Goal: Transaction & Acquisition: Purchase product/service

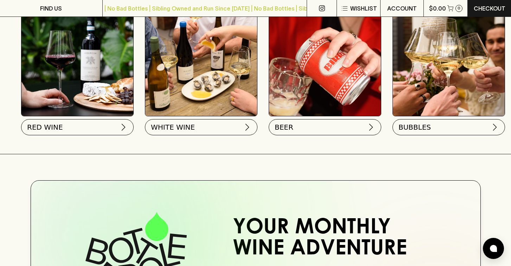
scroll to position [261, 0]
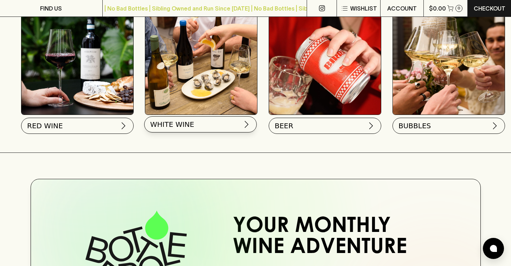
click at [175, 125] on span "WHITE WINE" at bounding box center [172, 124] width 44 height 10
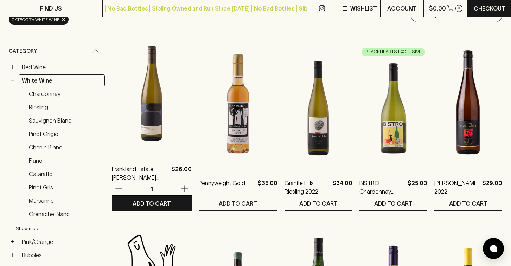
scroll to position [96, 0]
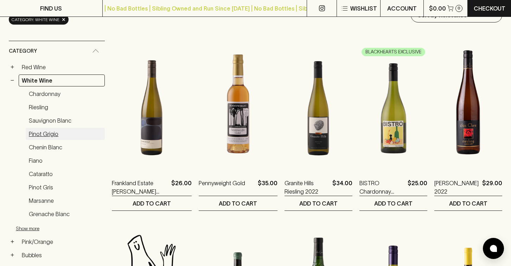
click at [45, 133] on link "Pinot Grigio" at bounding box center [65, 134] width 79 height 12
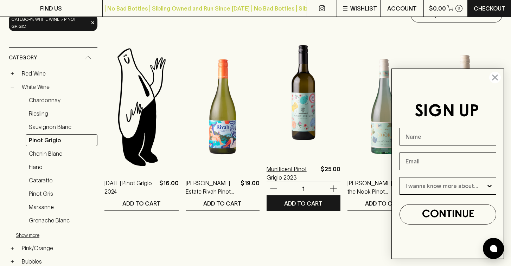
click at [282, 171] on p "Munificent Pinot Grigio 2023" at bounding box center [291, 173] width 51 height 17
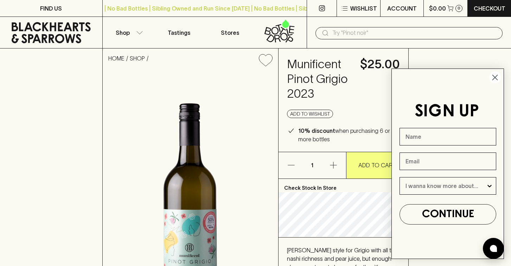
click at [494, 77] on icon "Close dialog" at bounding box center [494, 77] width 5 height 5
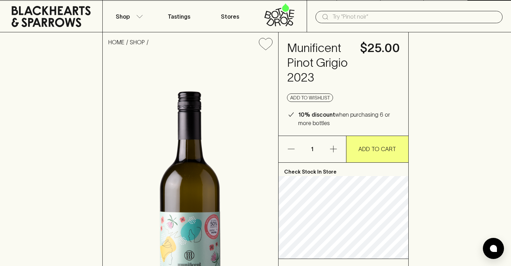
scroll to position [16, 0]
click at [334, 151] on icon "button" at bounding box center [333, 149] width 8 height 8
click at [332, 146] on icon "button" at bounding box center [333, 149] width 8 height 8
click at [334, 149] on icon "button" at bounding box center [333, 149] width 8 height 8
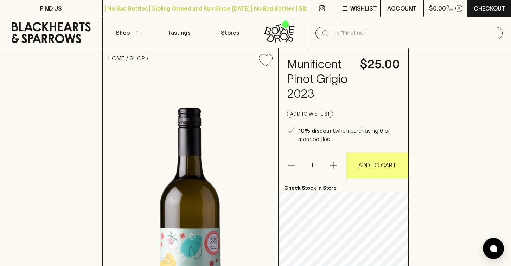
scroll to position [0, 0]
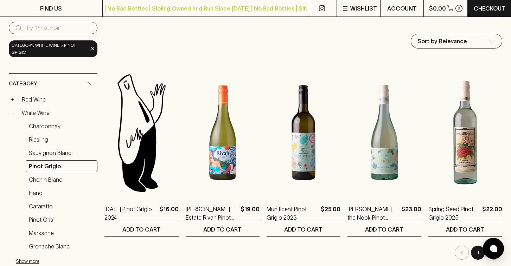
scroll to position [72, 0]
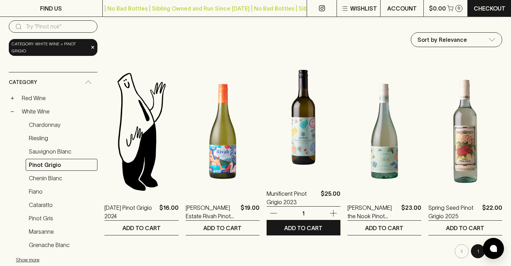
click at [306, 135] on img at bounding box center [303, 117] width 74 height 123
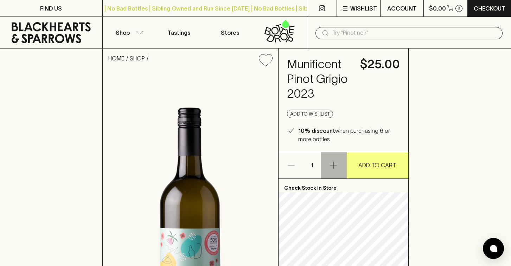
click at [333, 164] on icon "button" at bounding box center [333, 165] width 8 height 8
click at [310, 165] on p "1" at bounding box center [312, 165] width 17 height 26
click at [314, 165] on p "1" at bounding box center [312, 165] width 17 height 26
click at [334, 163] on icon "button" at bounding box center [333, 165] width 8 height 8
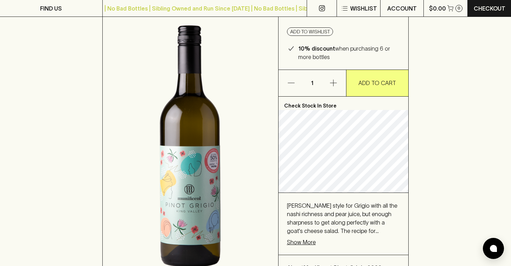
scroll to position [70, 0]
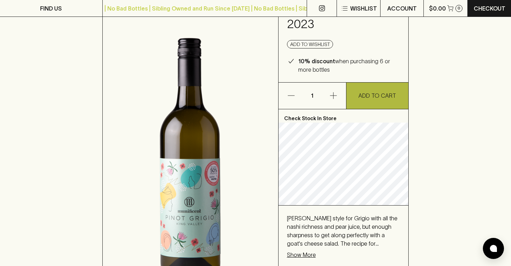
click at [372, 96] on p "ADD TO CART" at bounding box center [377, 95] width 38 height 8
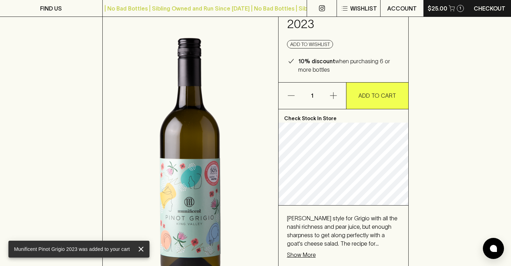
click at [453, 8] on icon "button" at bounding box center [451, 8] width 6 height 6
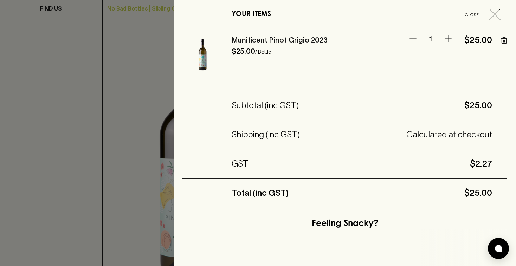
click at [444, 39] on icon "button" at bounding box center [448, 38] width 8 height 8
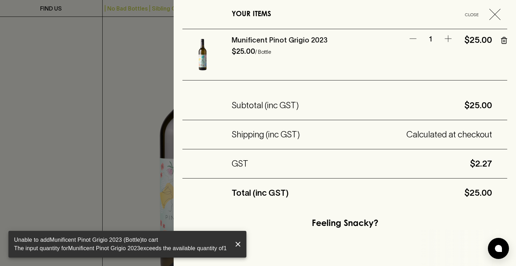
click at [444, 39] on icon "button" at bounding box center [448, 38] width 8 height 8
click at [489, 17] on icon "button" at bounding box center [494, 14] width 11 height 11
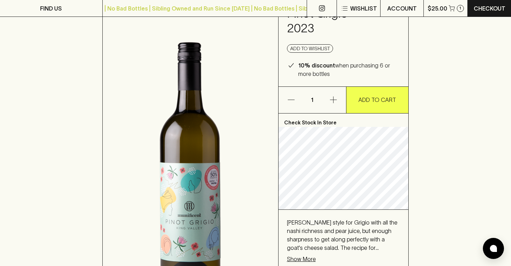
scroll to position [63, 0]
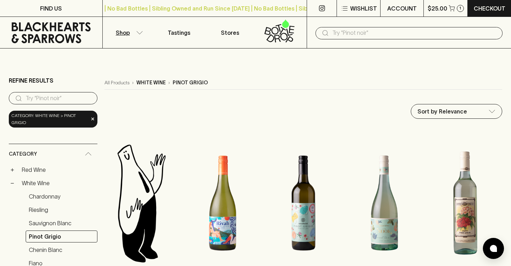
click at [95, 119] on div "Category: white wine > pinot grigio ×" at bounding box center [53, 119] width 89 height 17
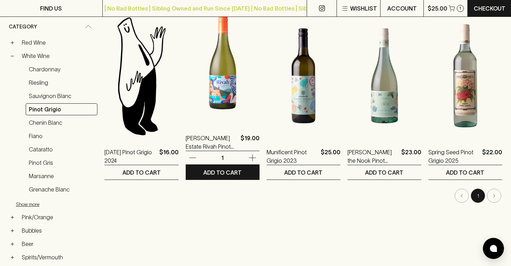
scroll to position [128, 0]
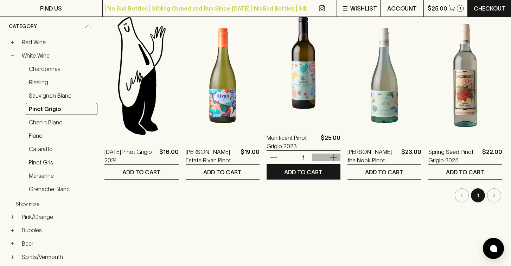
click at [333, 157] on icon "button" at bounding box center [333, 157] width 8 height 8
click at [275, 138] on p "Munificent Pinot Grigio 2023" at bounding box center [291, 142] width 51 height 17
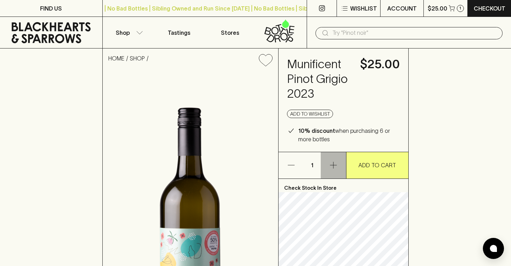
click at [333, 164] on icon "button" at bounding box center [333, 165] width 7 height 7
click at [329, 164] on icon "button" at bounding box center [333, 165] width 8 height 8
click at [313, 162] on p "1" at bounding box center [312, 165] width 17 height 26
click at [310, 163] on p "1" at bounding box center [312, 165] width 17 height 26
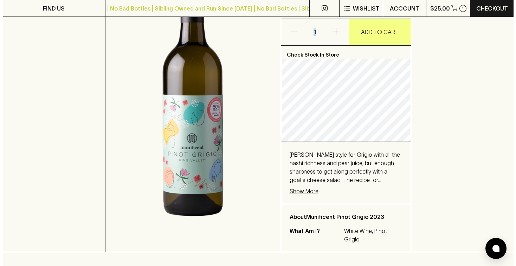
scroll to position [134, 0]
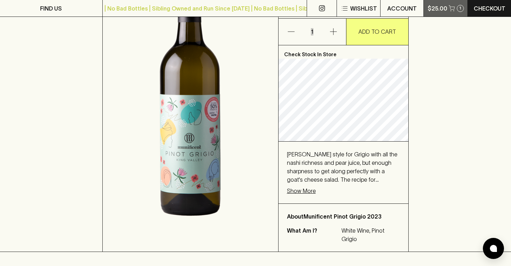
click at [436, 7] on p "$25.00" at bounding box center [437, 8] width 20 height 8
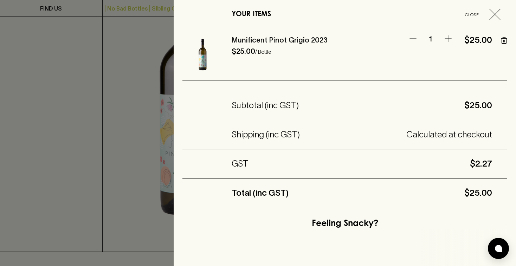
click at [425, 39] on p "1" at bounding box center [430, 38] width 21 height 9
click at [444, 38] on icon "button" at bounding box center [448, 38] width 8 height 8
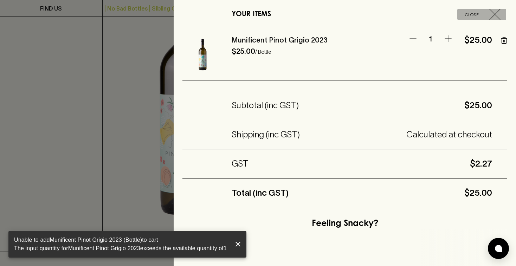
click at [489, 15] on icon "button" at bounding box center [494, 14] width 11 height 11
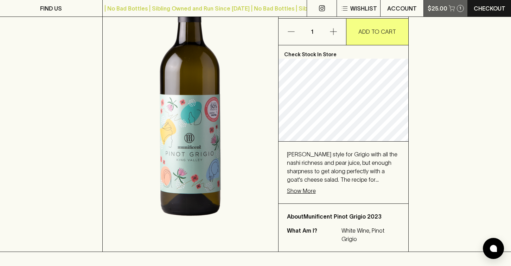
click at [455, 8] on button "$25.00 1" at bounding box center [445, 8] width 44 height 17
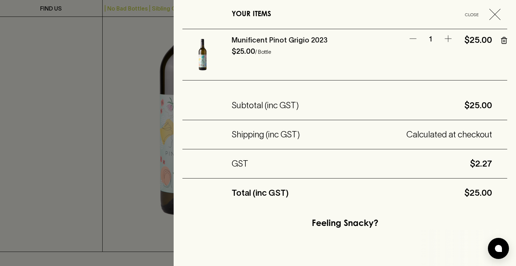
click at [505, 41] on icon "button" at bounding box center [505, 41] width 0 height 2
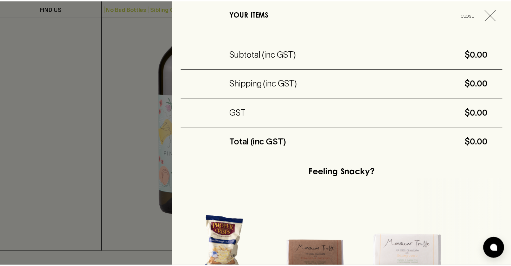
scroll to position [0, 0]
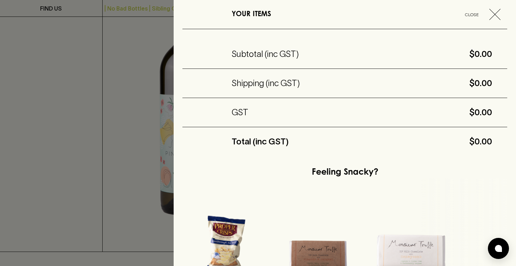
click at [465, 16] on span "Close" at bounding box center [471, 14] width 29 height 7
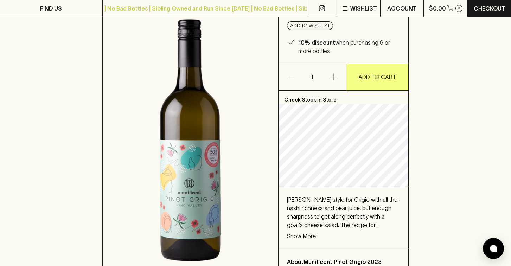
scroll to position [88, 0]
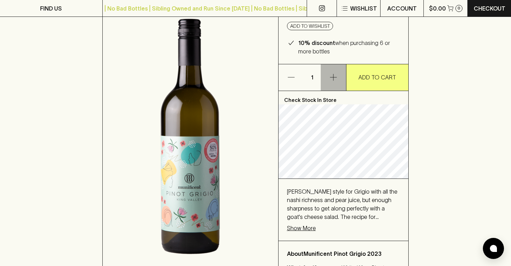
click at [333, 76] on icon "button" at bounding box center [333, 77] width 8 height 8
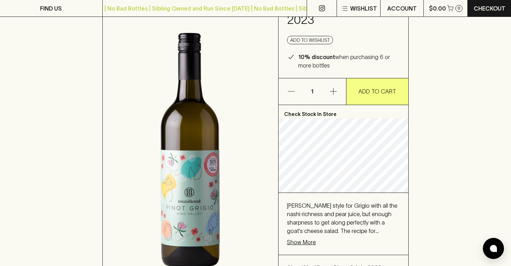
scroll to position [65, 0]
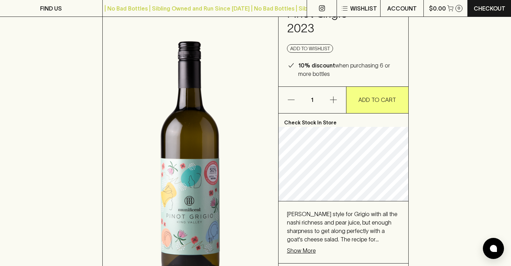
click at [316, 67] on b "10% discount" at bounding box center [316, 65] width 37 height 6
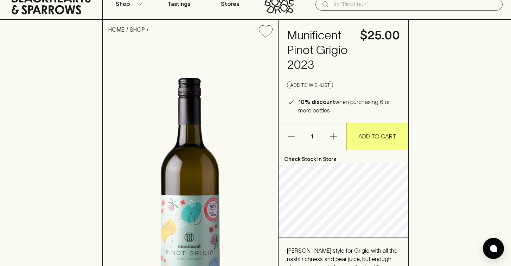
scroll to position [25, 0]
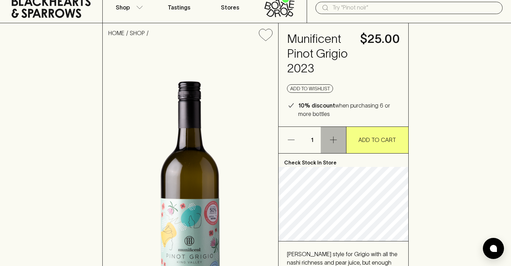
click at [334, 139] on icon "button" at bounding box center [333, 140] width 7 height 7
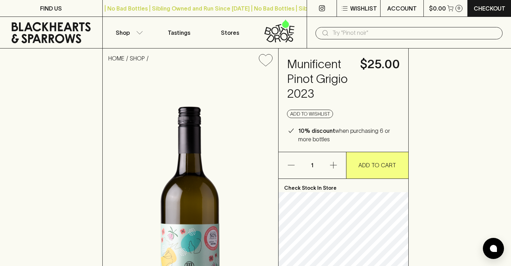
scroll to position [0, 0]
click at [115, 59] on link "HOME" at bounding box center [116, 58] width 16 height 6
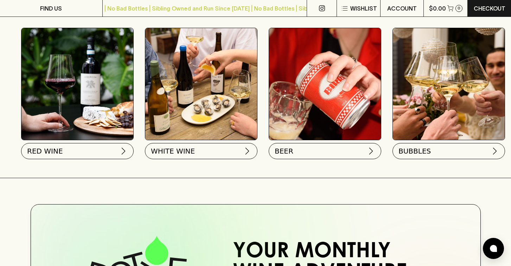
scroll to position [250, 0]
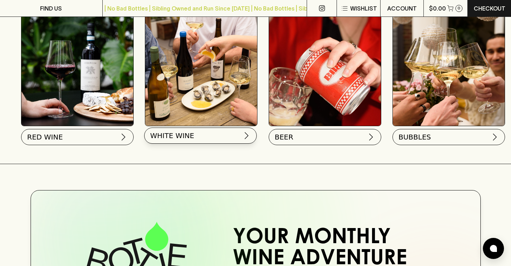
click at [190, 136] on span "WHITE WINE" at bounding box center [172, 136] width 44 height 10
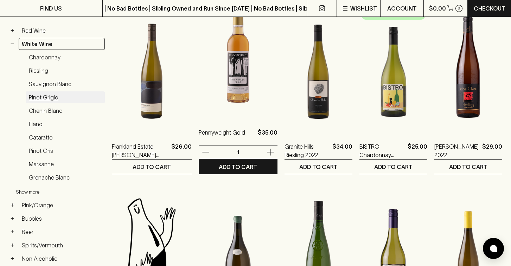
scroll to position [133, 0]
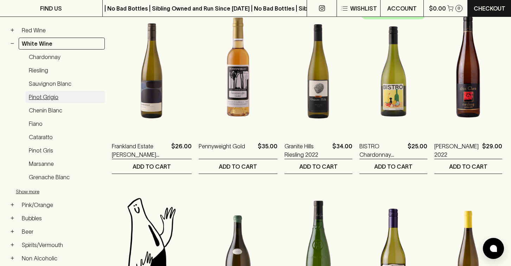
click at [53, 99] on link "Pinot Grigio" at bounding box center [65, 97] width 79 height 12
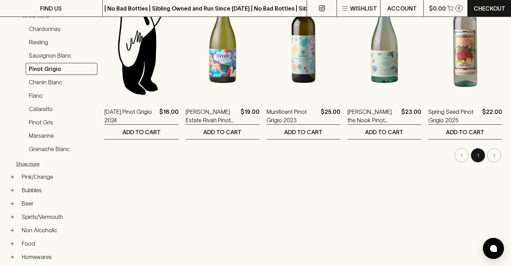
scroll to position [167, 0]
click at [50, 124] on link "Pinot Gris" at bounding box center [62, 123] width 72 height 12
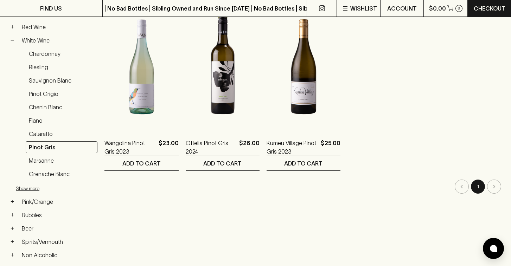
scroll to position [135, 0]
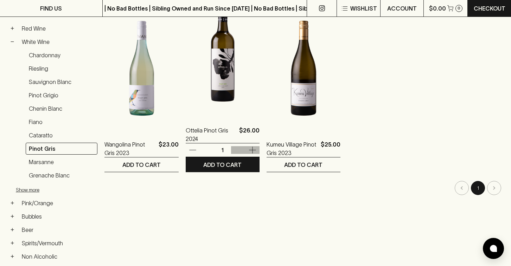
click at [250, 149] on icon "button" at bounding box center [252, 150] width 8 height 8
click at [251, 149] on icon "button" at bounding box center [252, 150] width 8 height 8
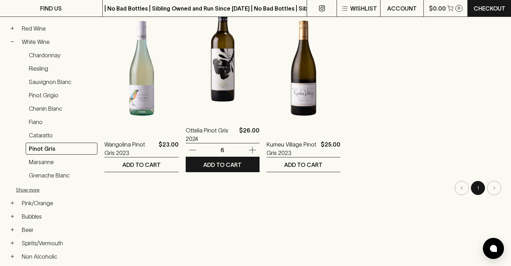
click at [223, 56] on img at bounding box center [223, 54] width 74 height 123
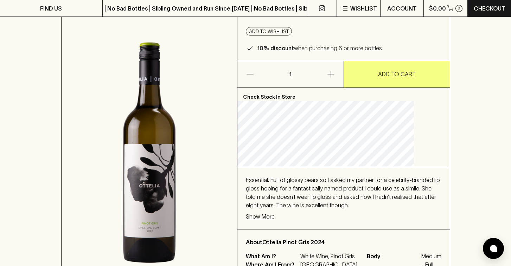
scroll to position [53, 0]
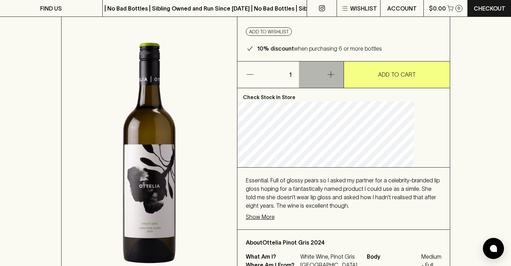
click at [330, 79] on icon "button" at bounding box center [330, 74] width 8 height 8
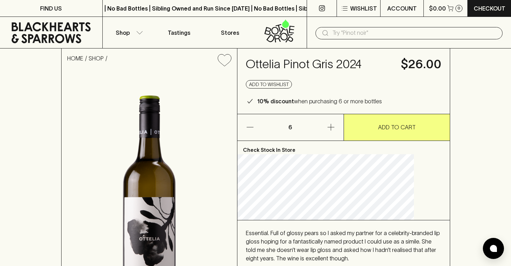
scroll to position [0, 0]
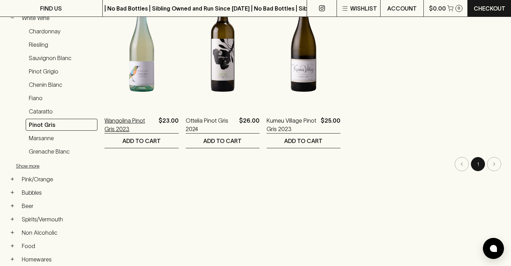
scroll to position [160, 0]
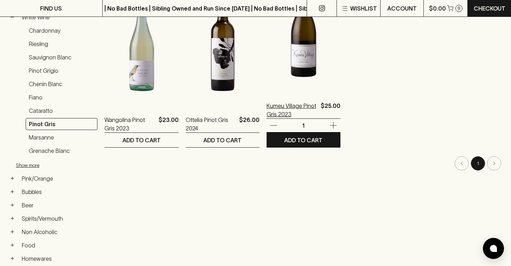
click at [285, 106] on p "Kumeu Village Pinot Gris 2023" at bounding box center [291, 110] width 51 height 17
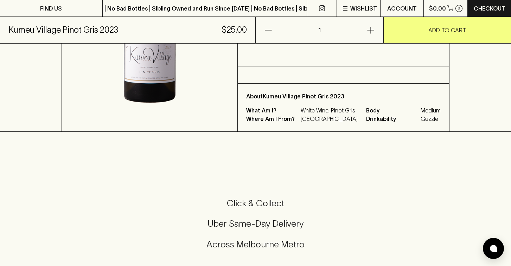
scroll to position [189, 0]
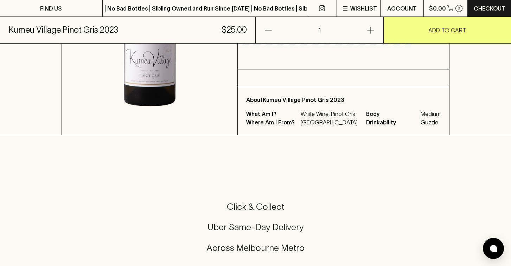
click at [160, 70] on img at bounding box center [149, 9] width 175 height 252
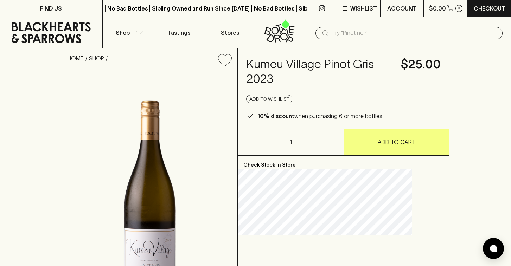
scroll to position [0, 0]
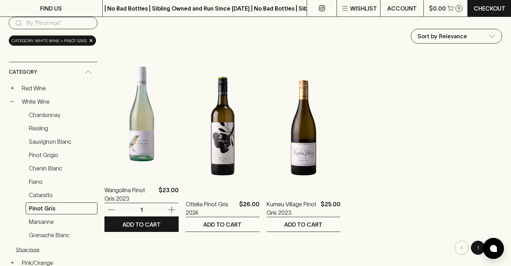
scroll to position [82, 0]
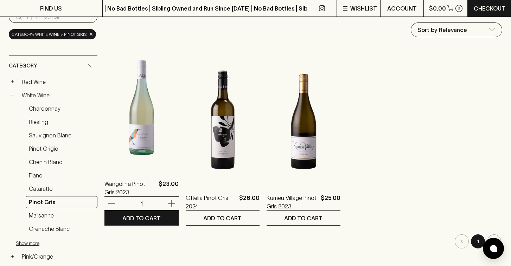
click at [142, 136] on img at bounding box center [141, 107] width 74 height 123
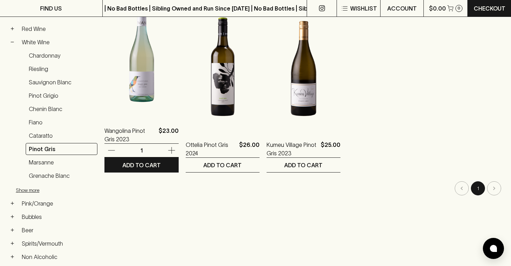
scroll to position [133, 0]
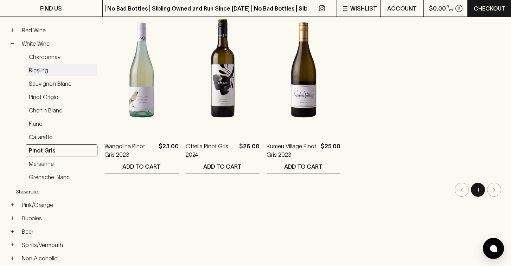
click at [44, 74] on link "Riesling" at bounding box center [62, 70] width 72 height 12
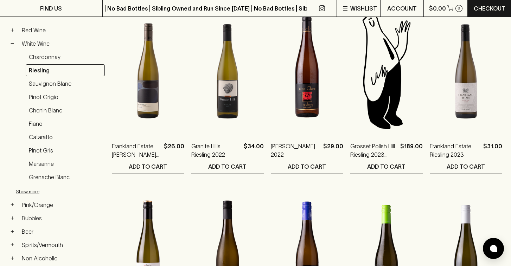
scroll to position [156, 0]
